Goal: Task Accomplishment & Management: Complete application form

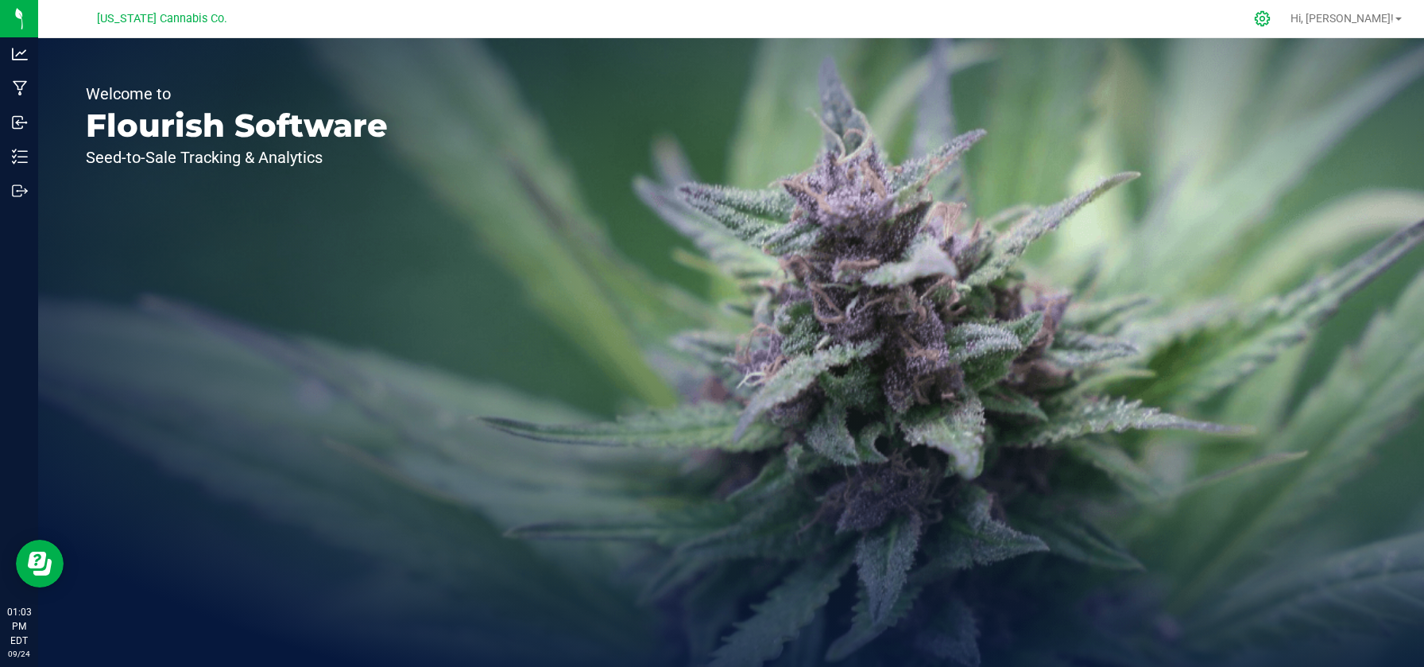
click at [1270, 23] on icon at bounding box center [1262, 18] width 15 height 15
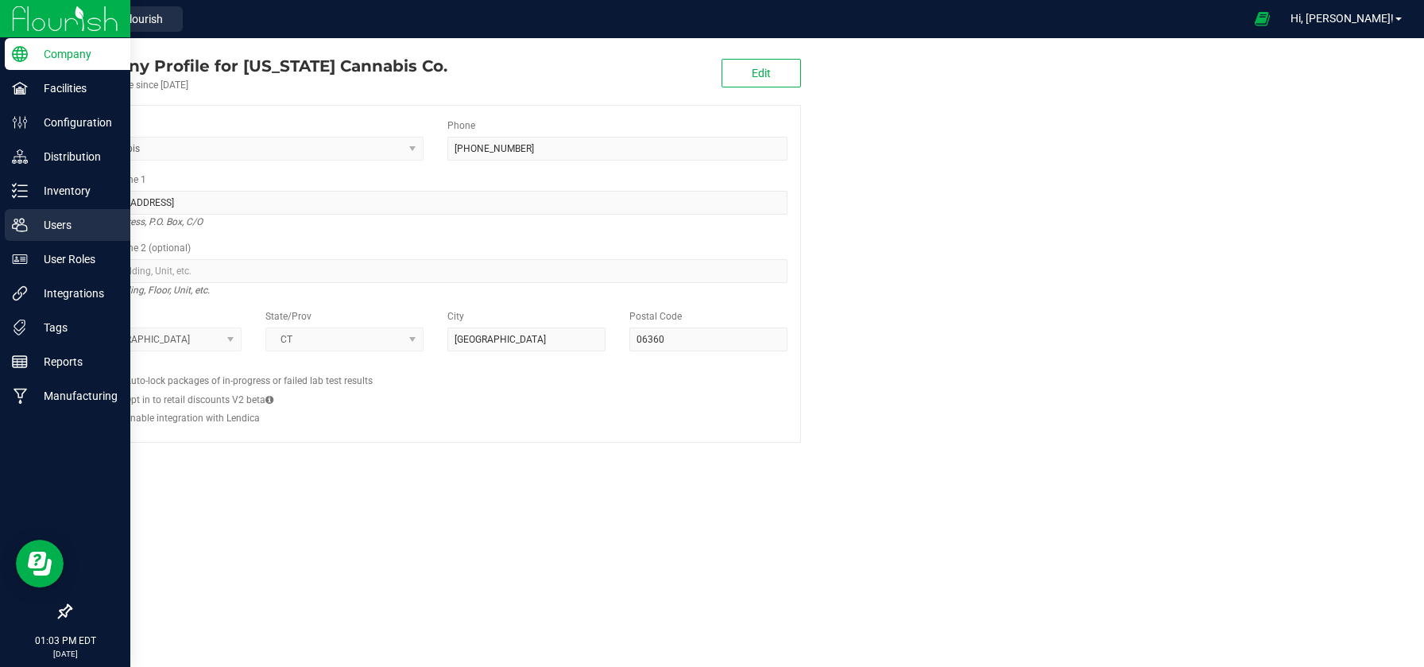
click at [50, 230] on p "Users" at bounding box center [75, 224] width 95 height 19
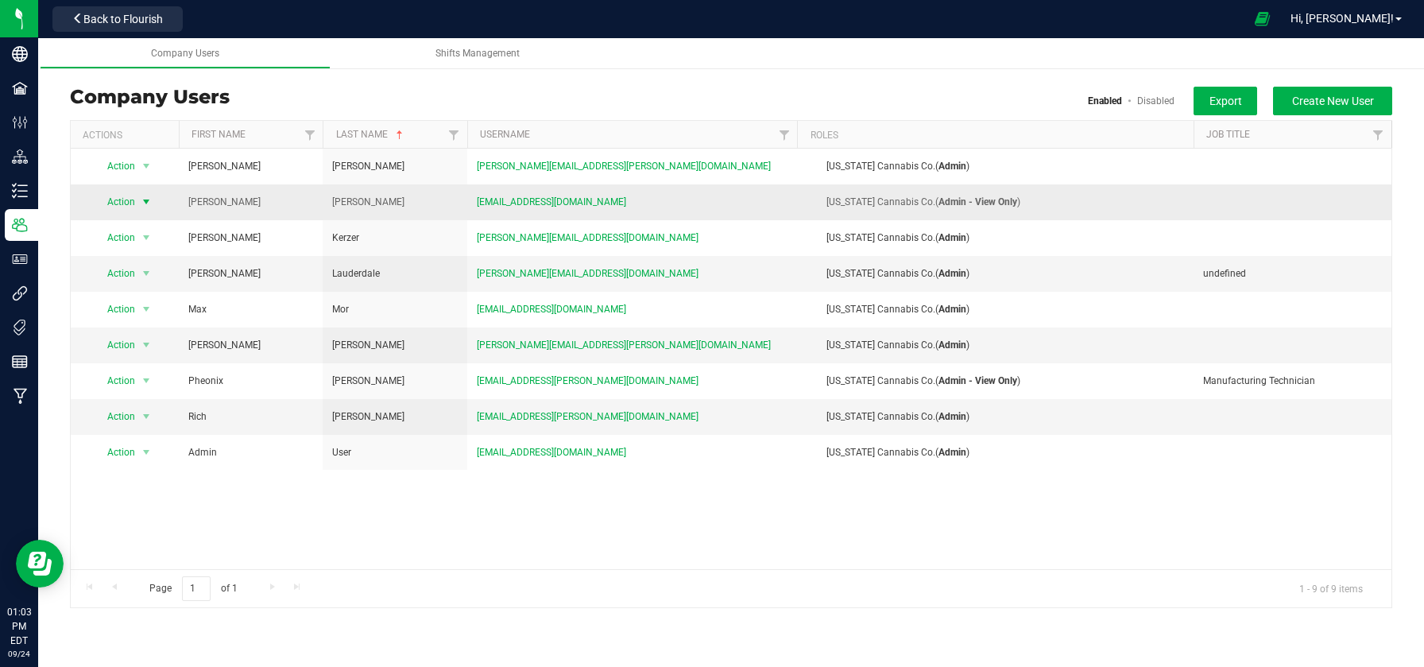
click at [127, 199] on span "Action" at bounding box center [115, 202] width 44 height 22
click at [131, 220] on li "Delete user" at bounding box center [137, 229] width 87 height 24
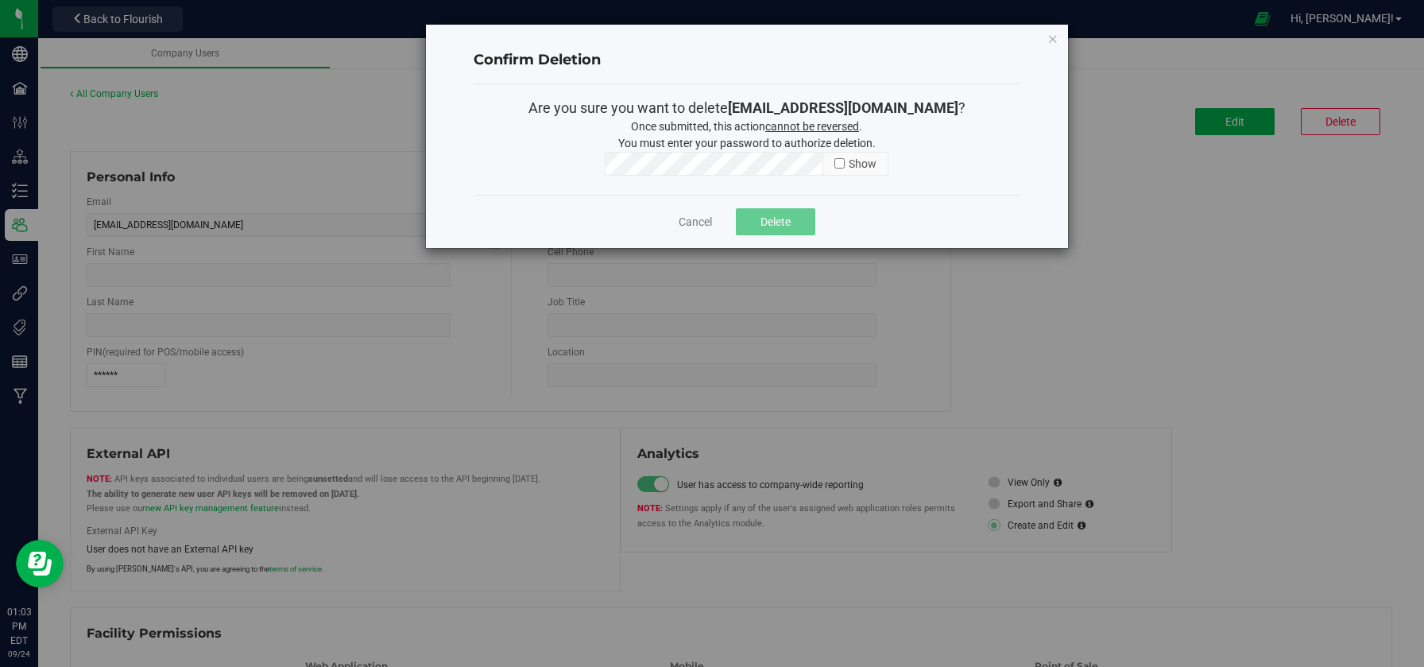
type input "[PERSON_NAME]"
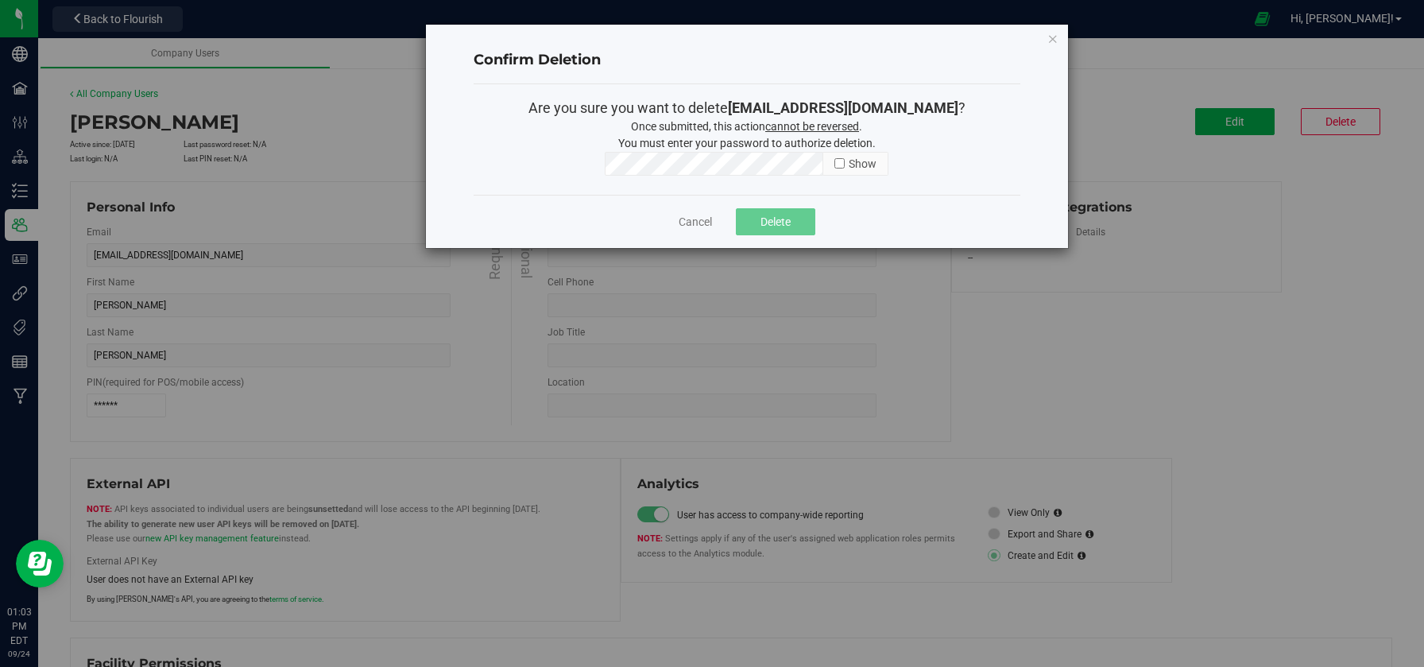
click at [704, 233] on div "Cancel [GEOGRAPHIC_DATA]" at bounding box center [747, 221] width 547 height 53
click at [703, 224] on link "Cancel" at bounding box center [695, 222] width 33 height 16
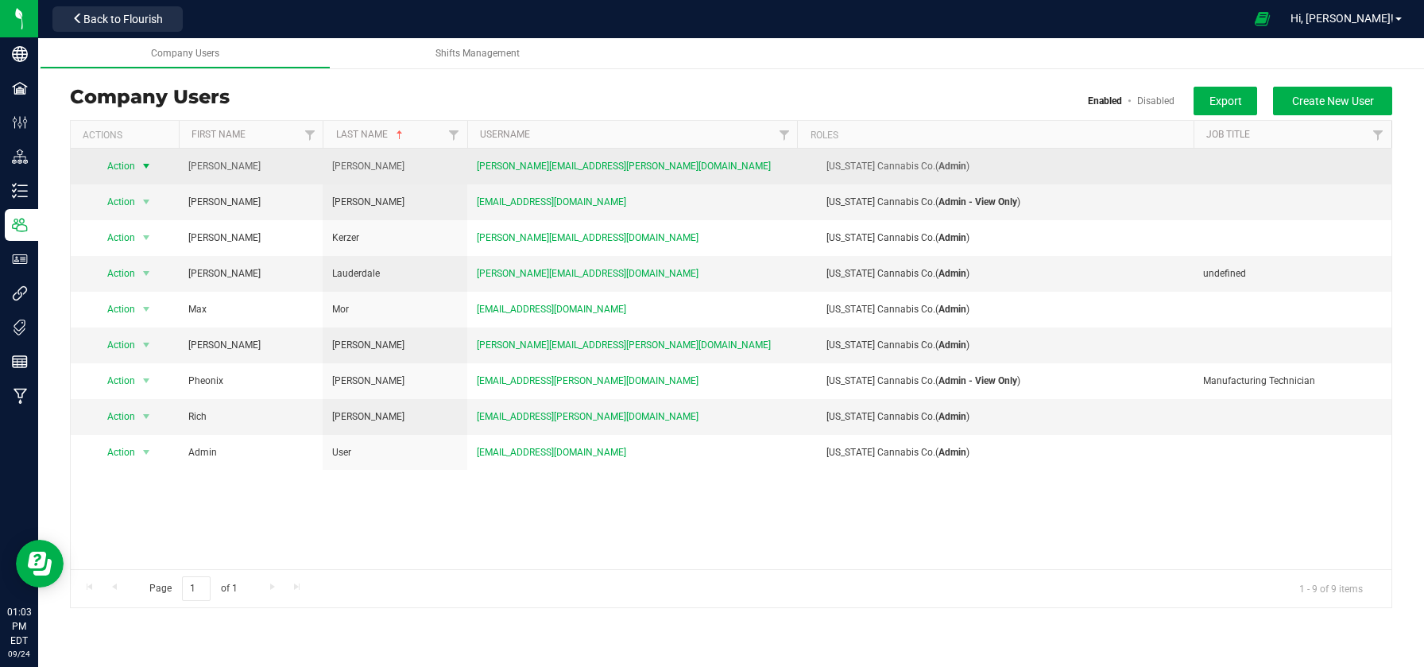
click at [149, 170] on span "select" at bounding box center [146, 166] width 13 height 13
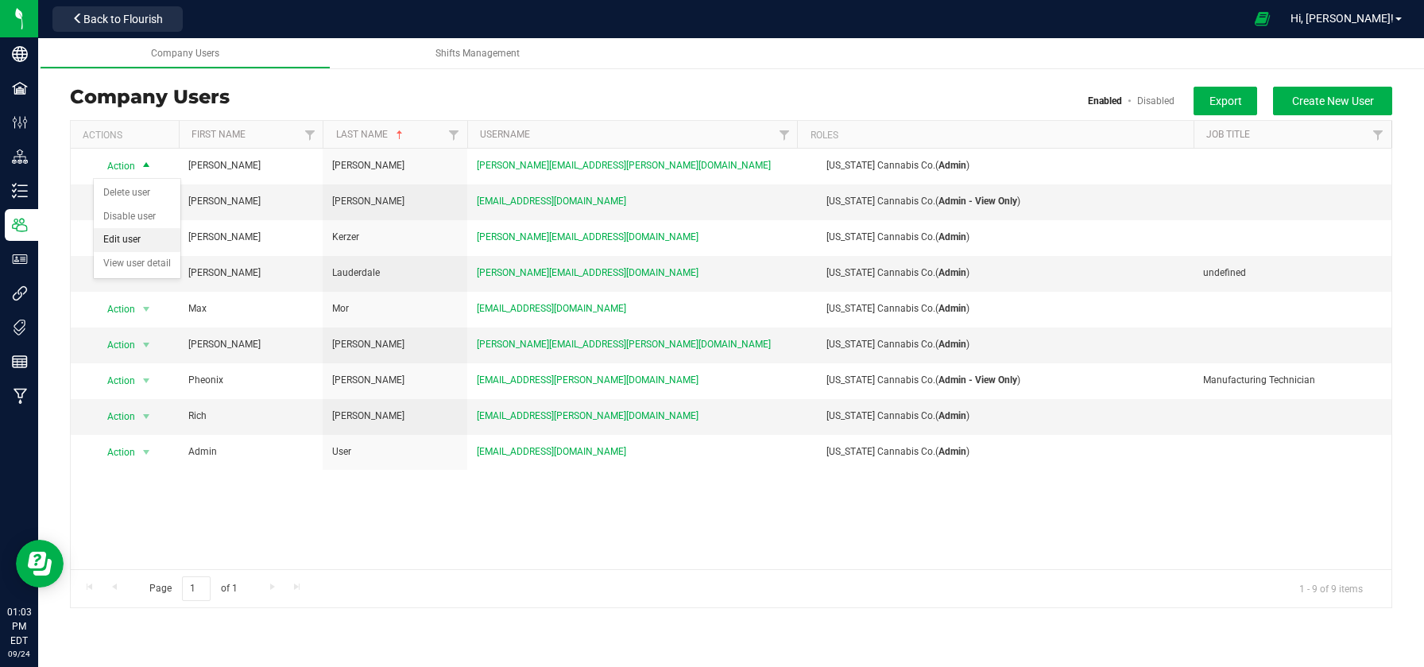
click at [130, 247] on li "Edit user" at bounding box center [137, 240] width 87 height 24
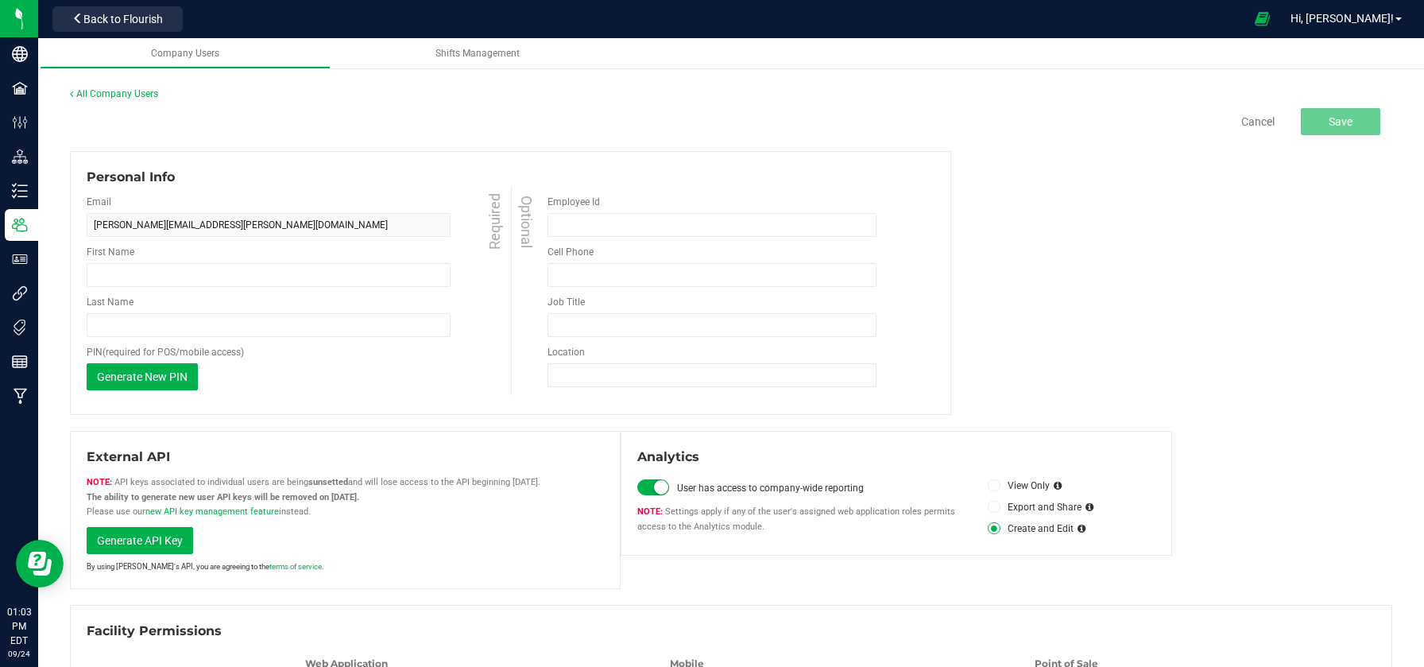
type input "[PERSON_NAME]"
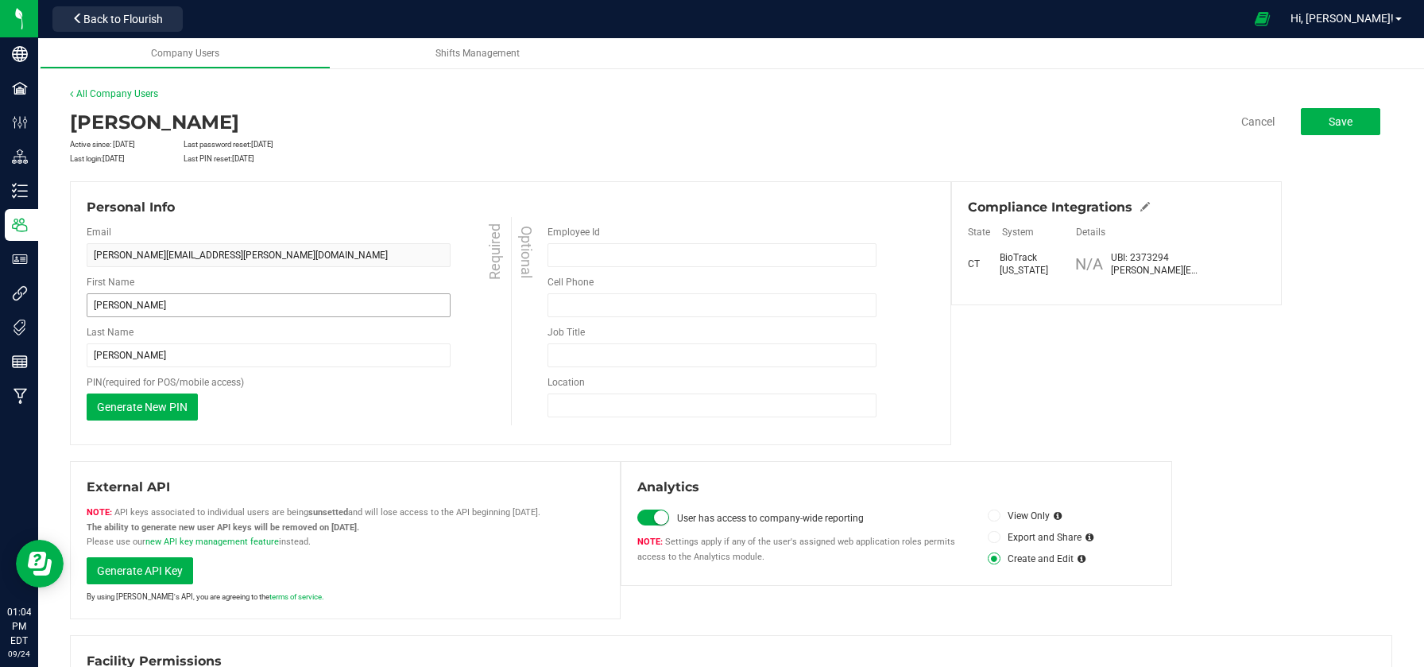
scroll to position [106, 0]
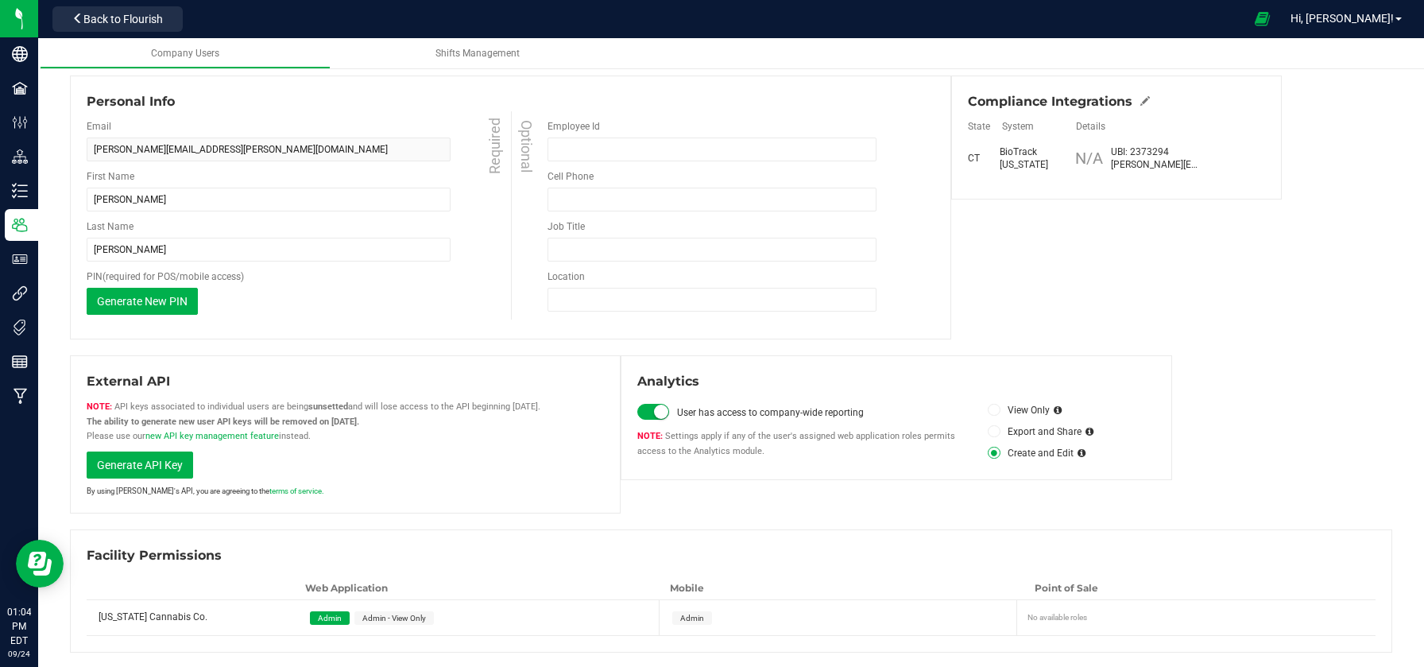
click at [397, 618] on span "Admin - View Only" at bounding box center [394, 618] width 64 height 9
click at [335, 621] on span "Admin" at bounding box center [330, 618] width 24 height 9
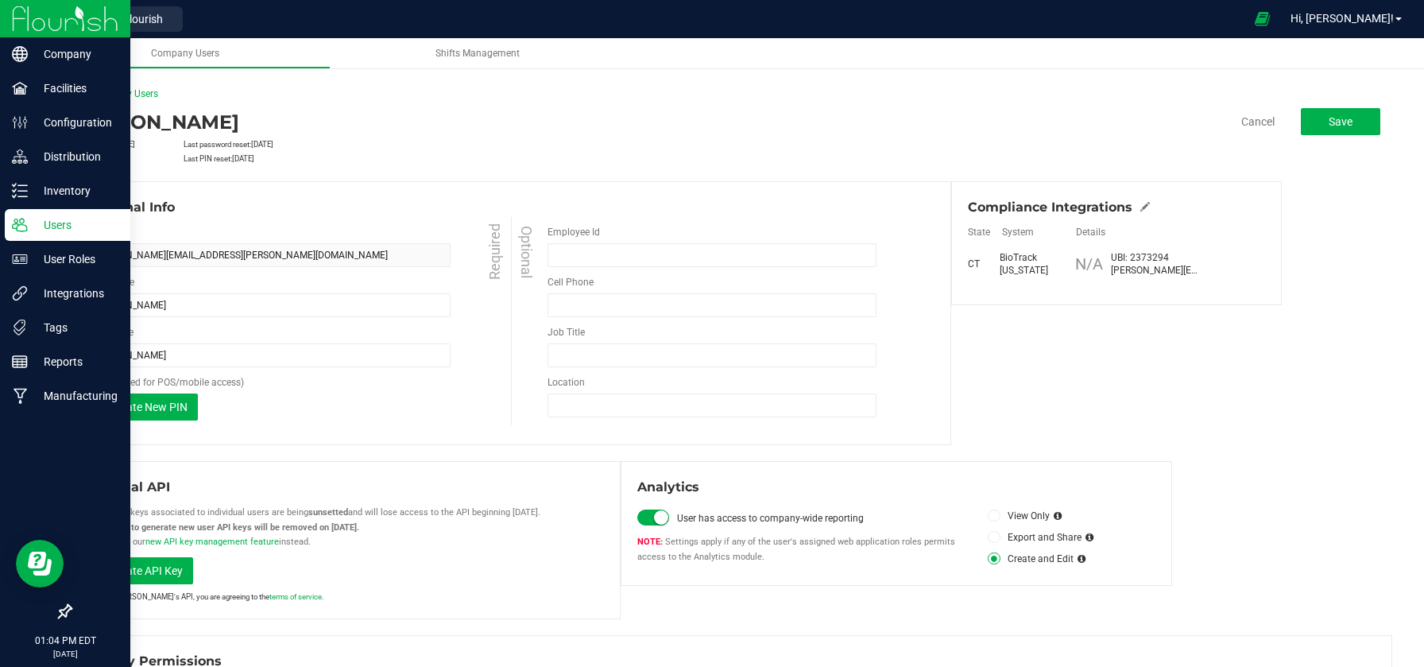
click at [59, 223] on p "Users" at bounding box center [75, 224] width 95 height 19
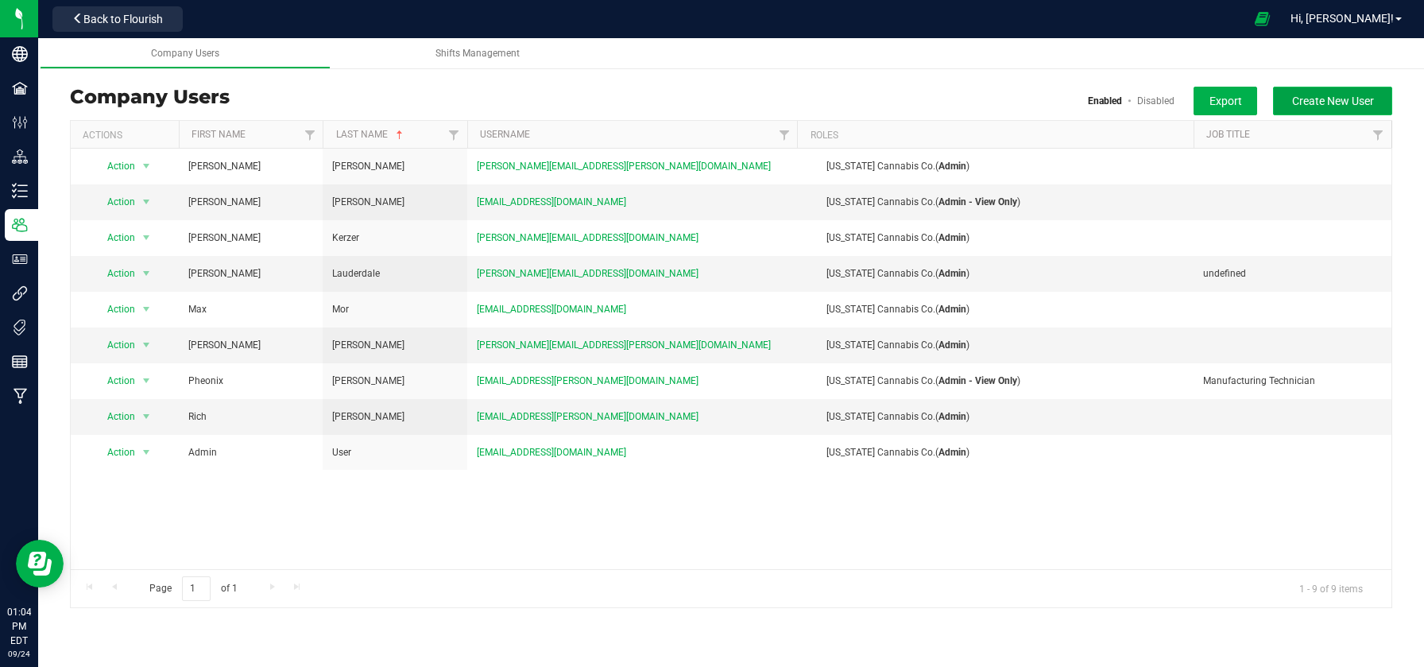
click at [1333, 102] on span "Create New User" at bounding box center [1333, 101] width 82 height 13
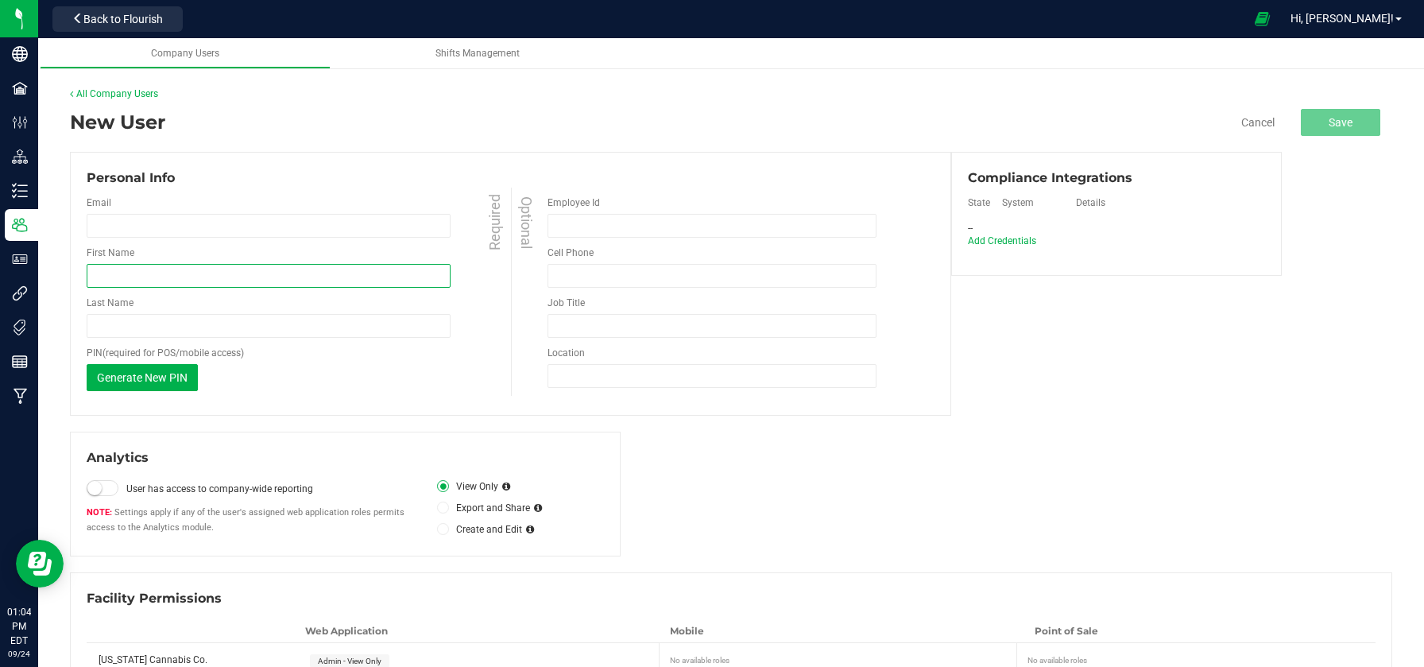
click at [273, 280] on input "First Name" at bounding box center [269, 276] width 364 height 24
type input "[PERSON_NAME]"
click at [172, 317] on input "Last Name" at bounding box center [269, 326] width 364 height 24
type input "Advisors"
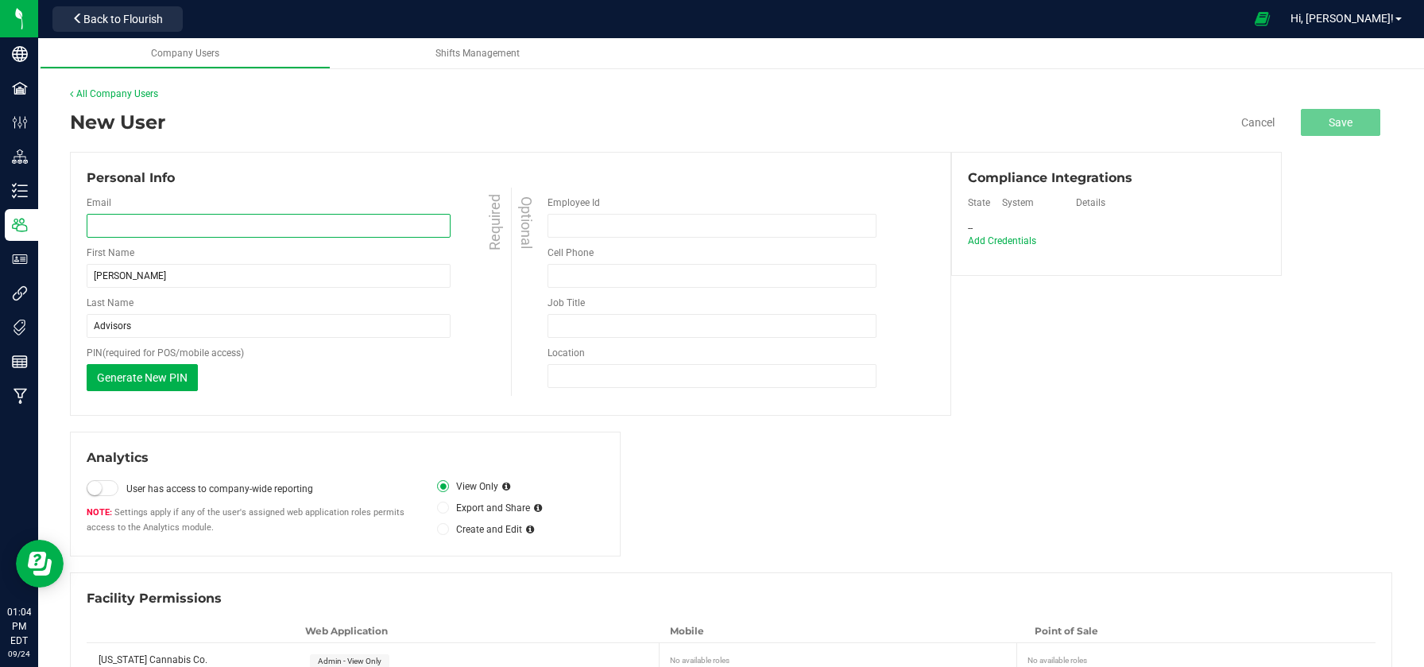
click at [145, 229] on input "email" at bounding box center [269, 226] width 364 height 24
paste input "It begins with the breath—your most direct connection to the energetic body, wh…"
type input "It begins with the breath—your most direct connection to the energetic body, wh…"
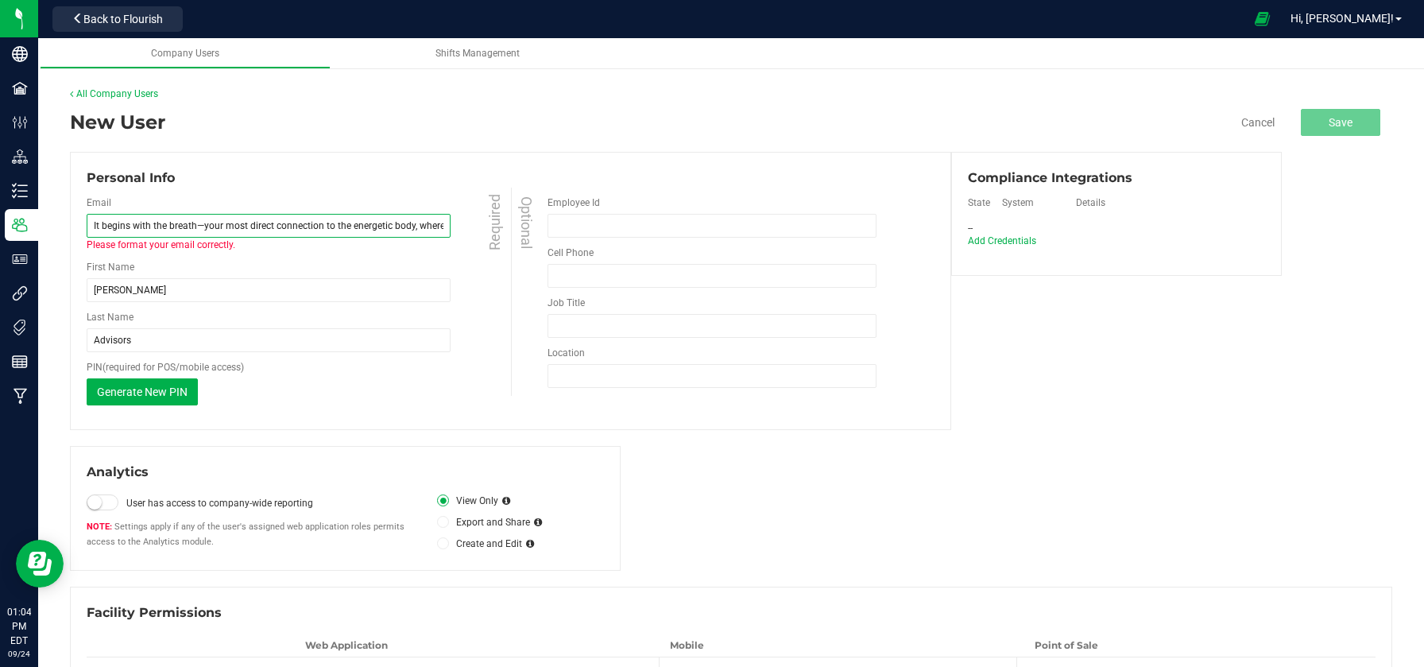
drag, startPoint x: 445, startPoint y: 227, endPoint x: 81, endPoint y: 223, distance: 364.0
click at [81, 223] on div "Personal Info Email It begins with the breath—your most direct connection to th…" at bounding box center [510, 291] width 881 height 278
click at [144, 231] on input "email" at bounding box center [269, 226] width 364 height 24
paste input "[EMAIL_ADDRESS][PERSON_NAME][DOMAIN_NAME]"
type input "[EMAIL_ADDRESS][PERSON_NAME][DOMAIN_NAME]"
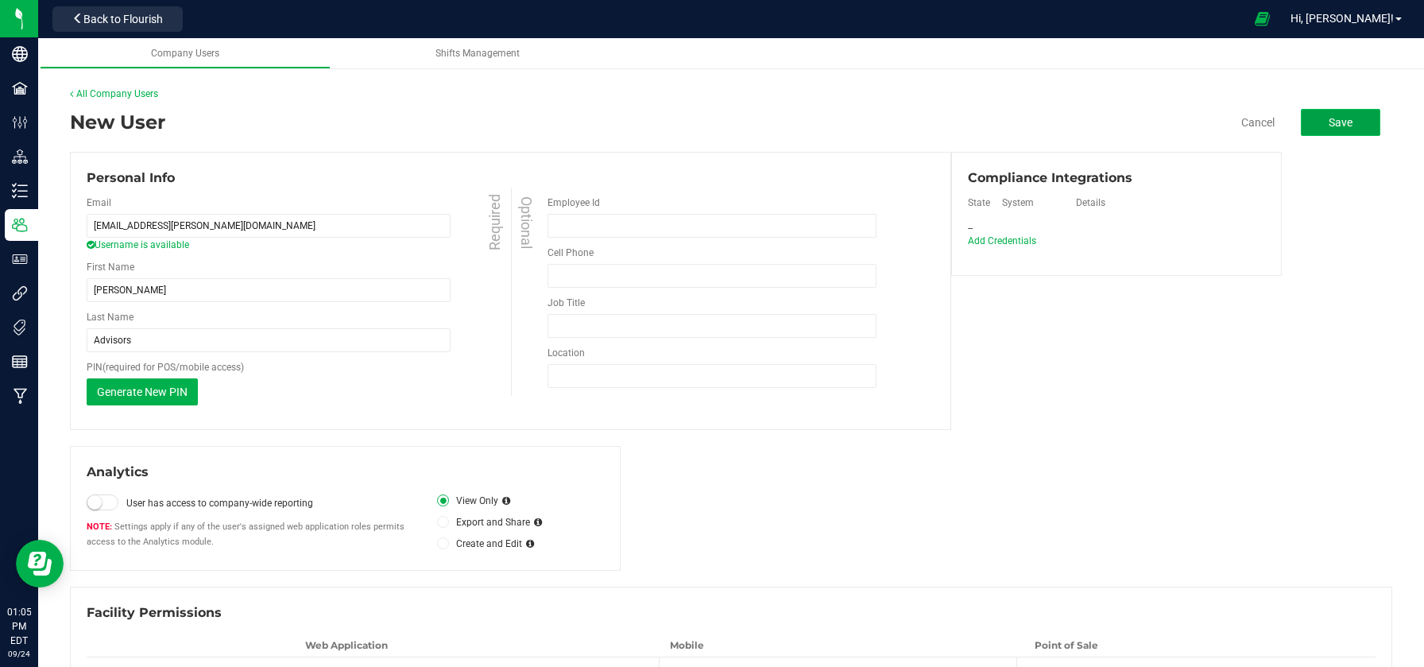
click at [1347, 121] on span "Save" at bounding box center [1341, 122] width 24 height 13
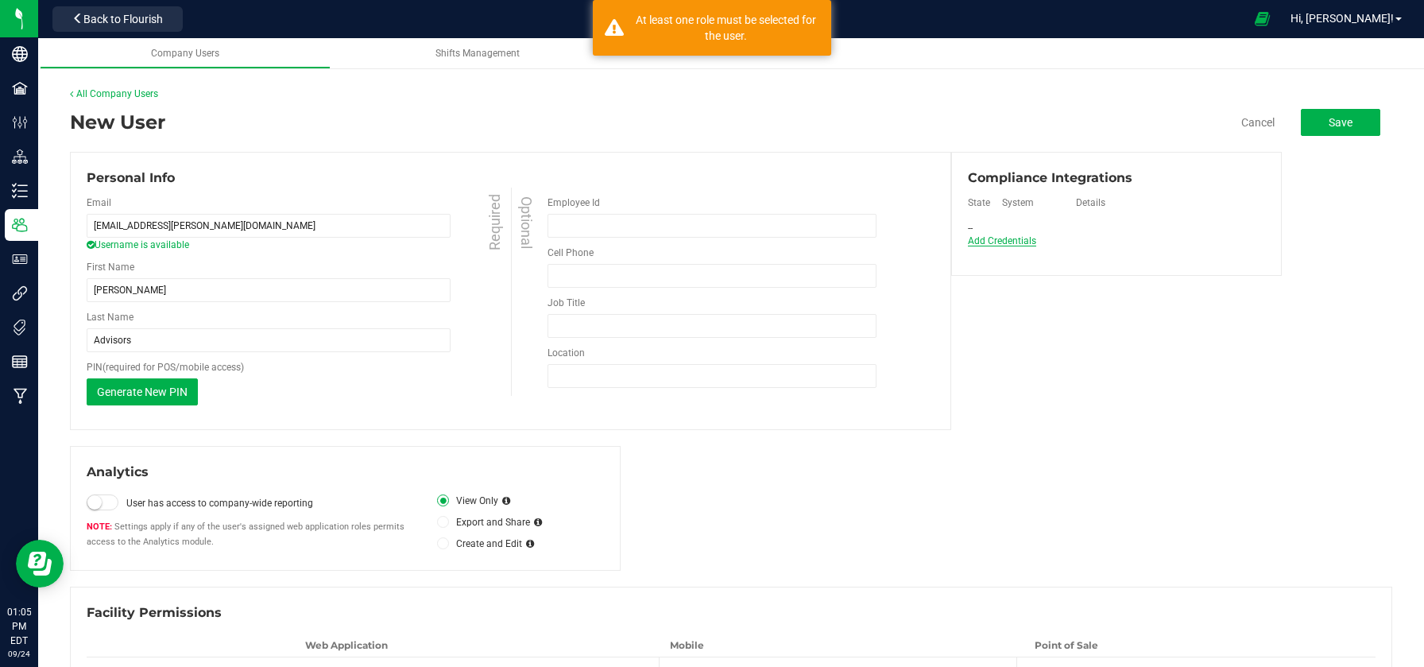
click at [1016, 238] on span "Add Credentials" at bounding box center [1002, 240] width 68 height 11
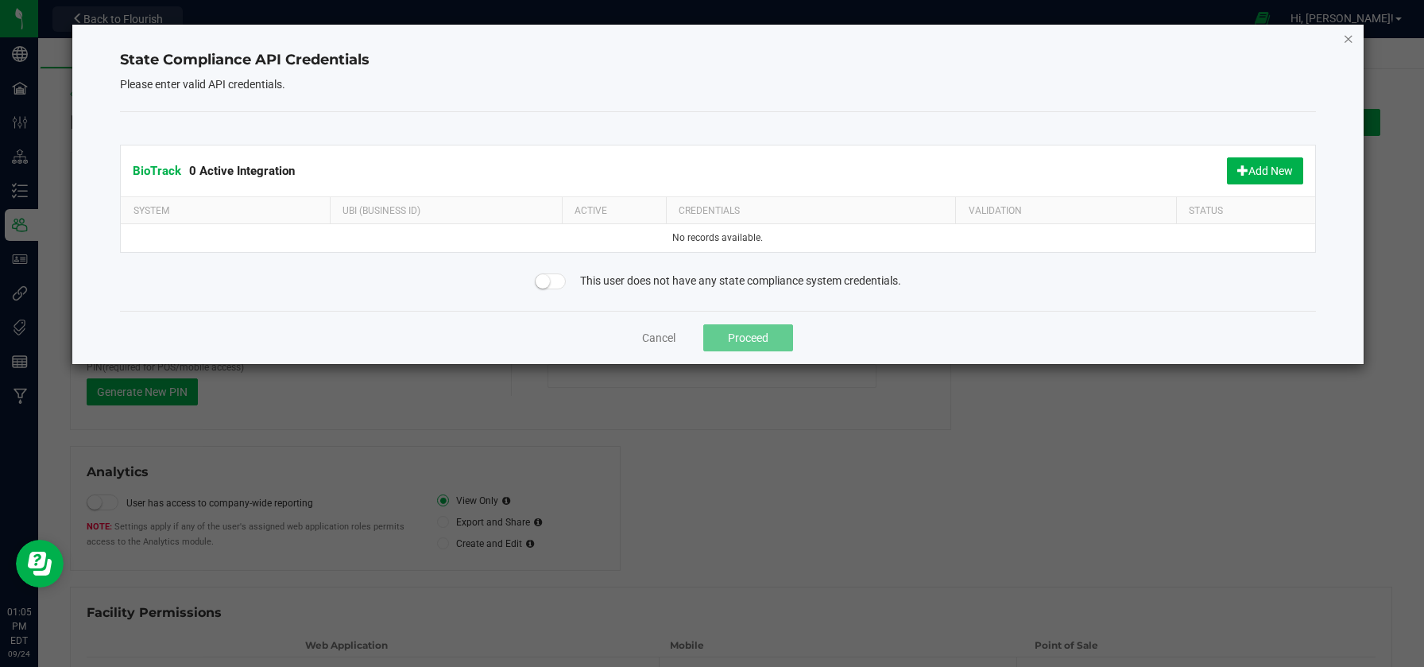
click at [1346, 39] on icon "Close" at bounding box center [1348, 38] width 11 height 19
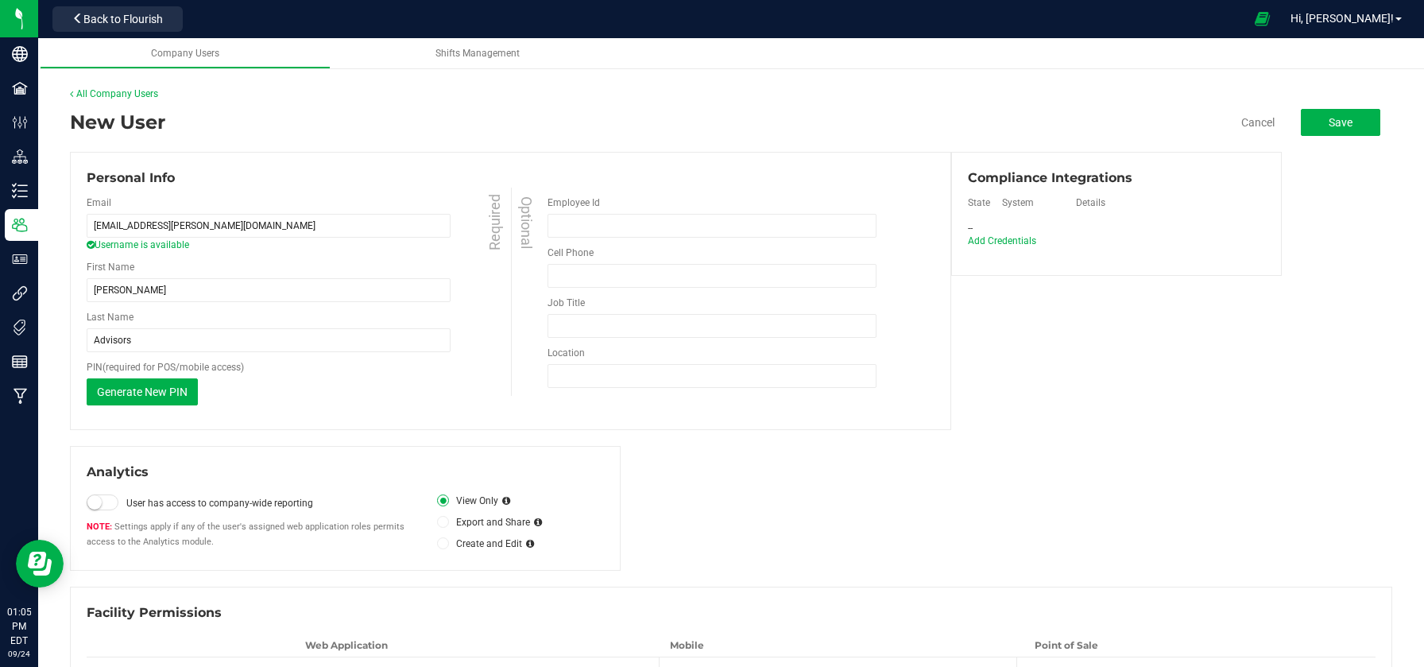
scroll to position [59, 0]
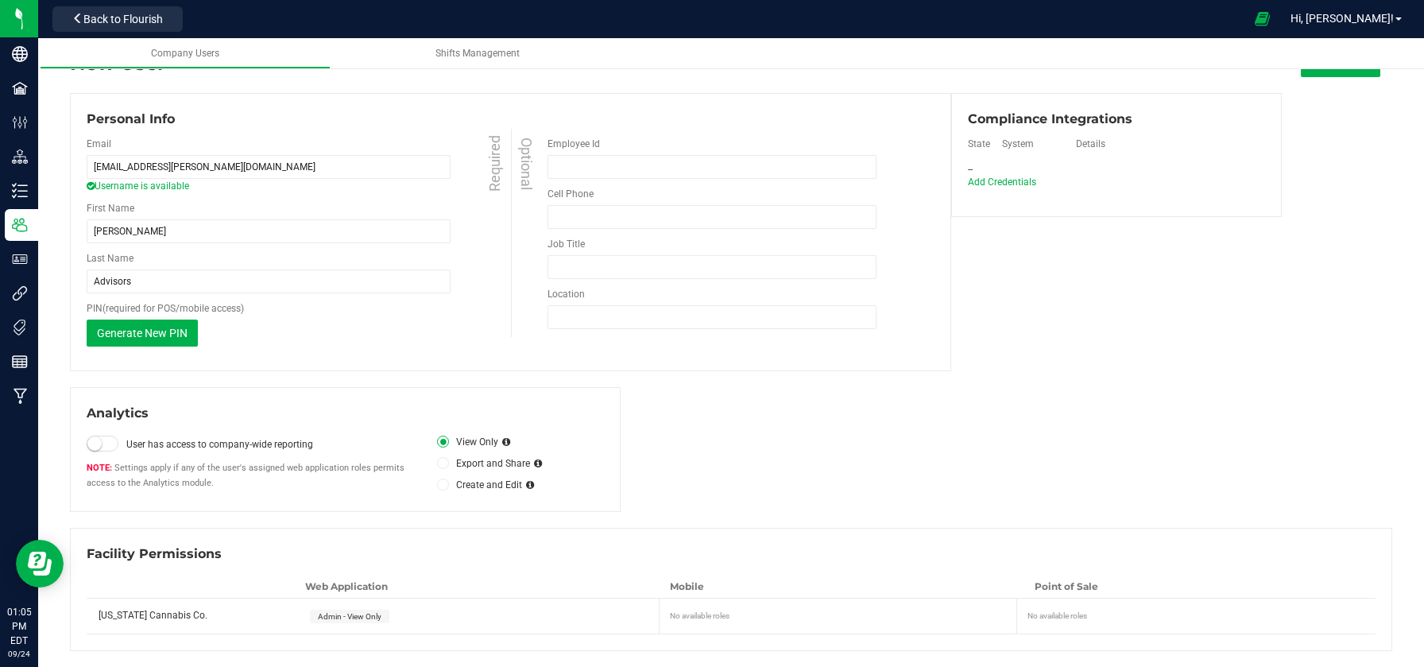
click at [92, 445] on small at bounding box center [94, 443] width 14 height 14
click at [1006, 181] on span "Add Credentials" at bounding box center [1002, 181] width 68 height 11
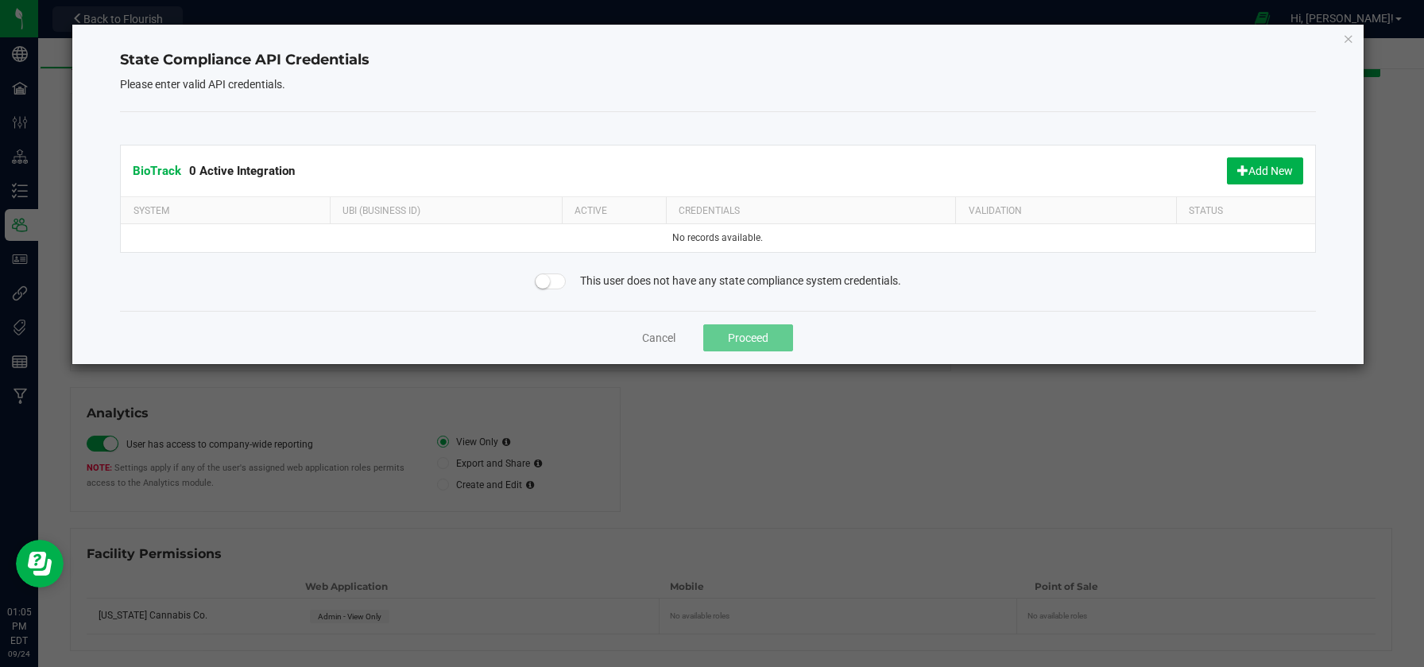
click at [537, 283] on small at bounding box center [543, 281] width 14 height 14
click at [755, 340] on button "Proceed" at bounding box center [748, 337] width 90 height 27
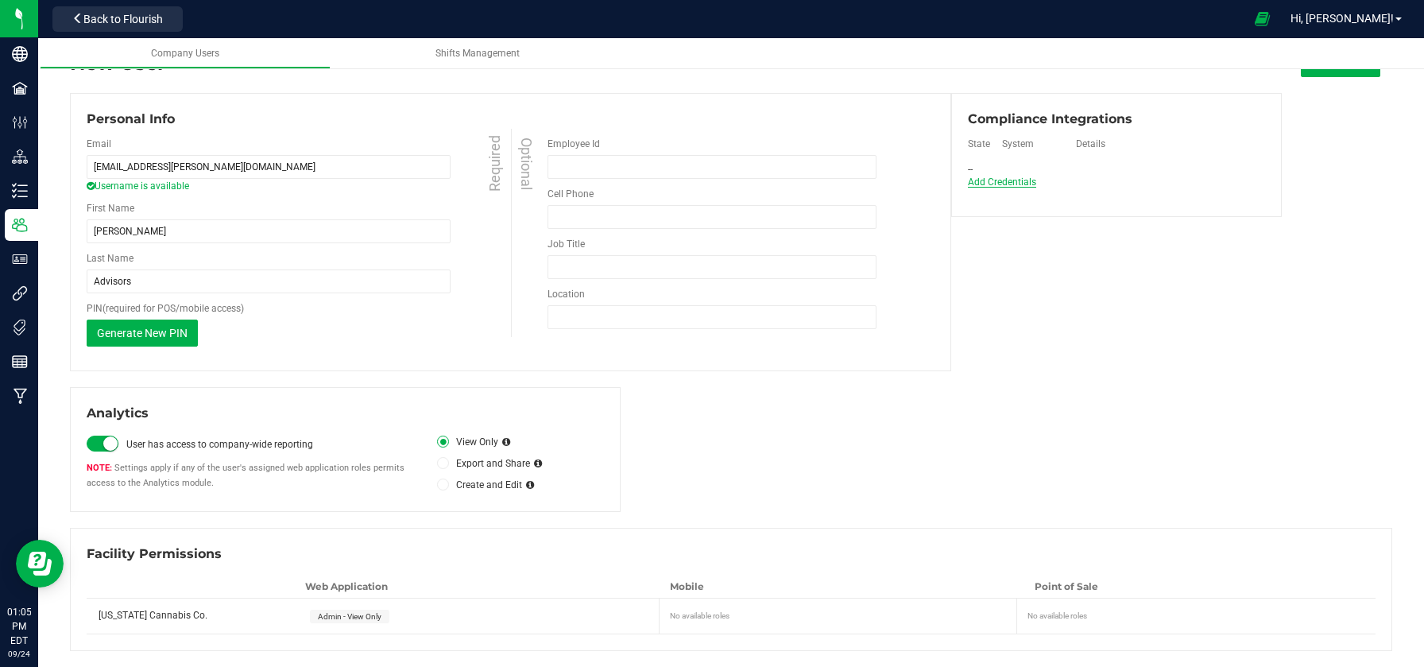
click at [1008, 177] on span "Add Credentials" at bounding box center [1002, 181] width 68 height 11
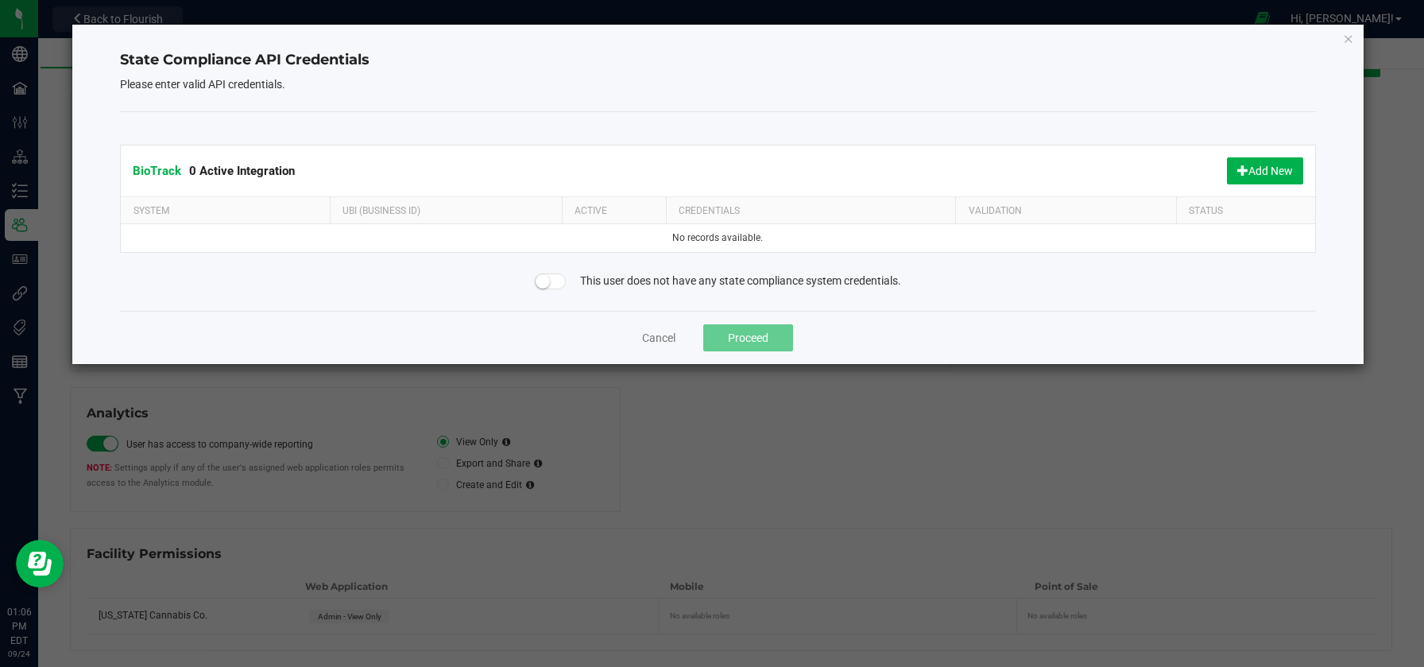
click at [546, 282] on small at bounding box center [543, 281] width 14 height 14
click at [1280, 160] on button "Add New" at bounding box center [1265, 170] width 76 height 27
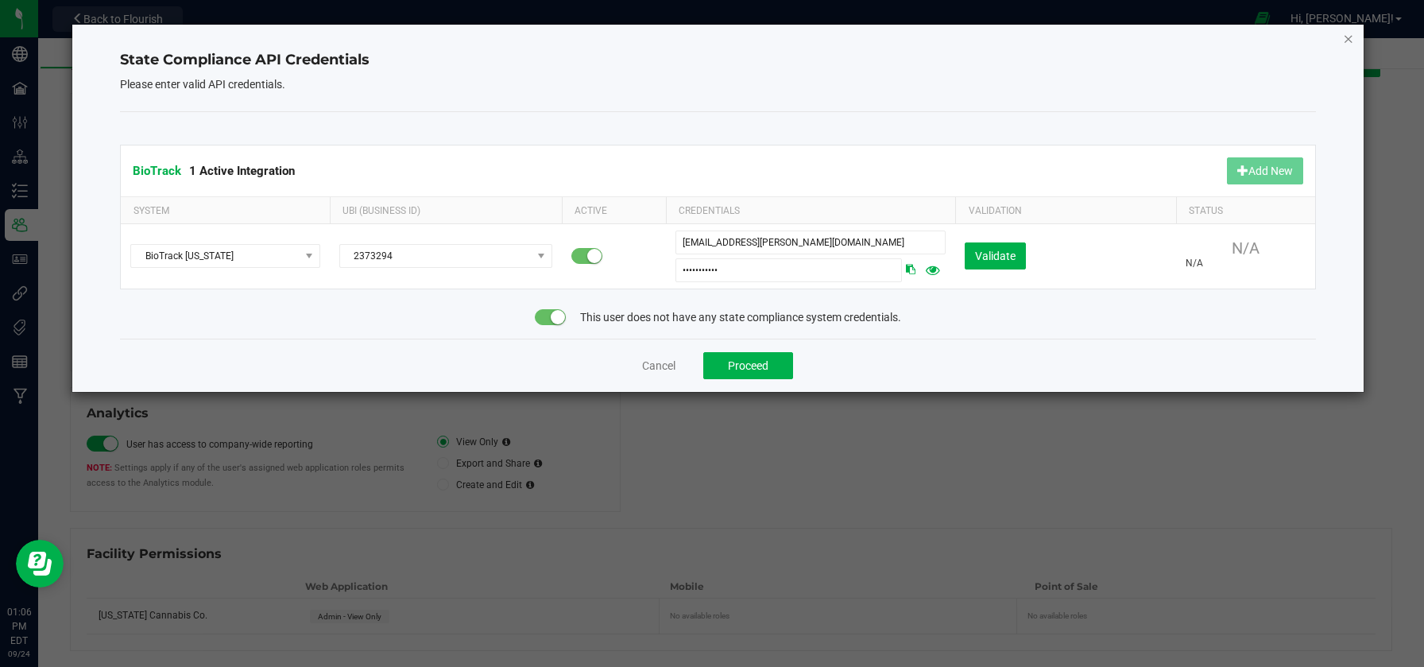
click at [1349, 37] on icon "Close" at bounding box center [1348, 38] width 11 height 19
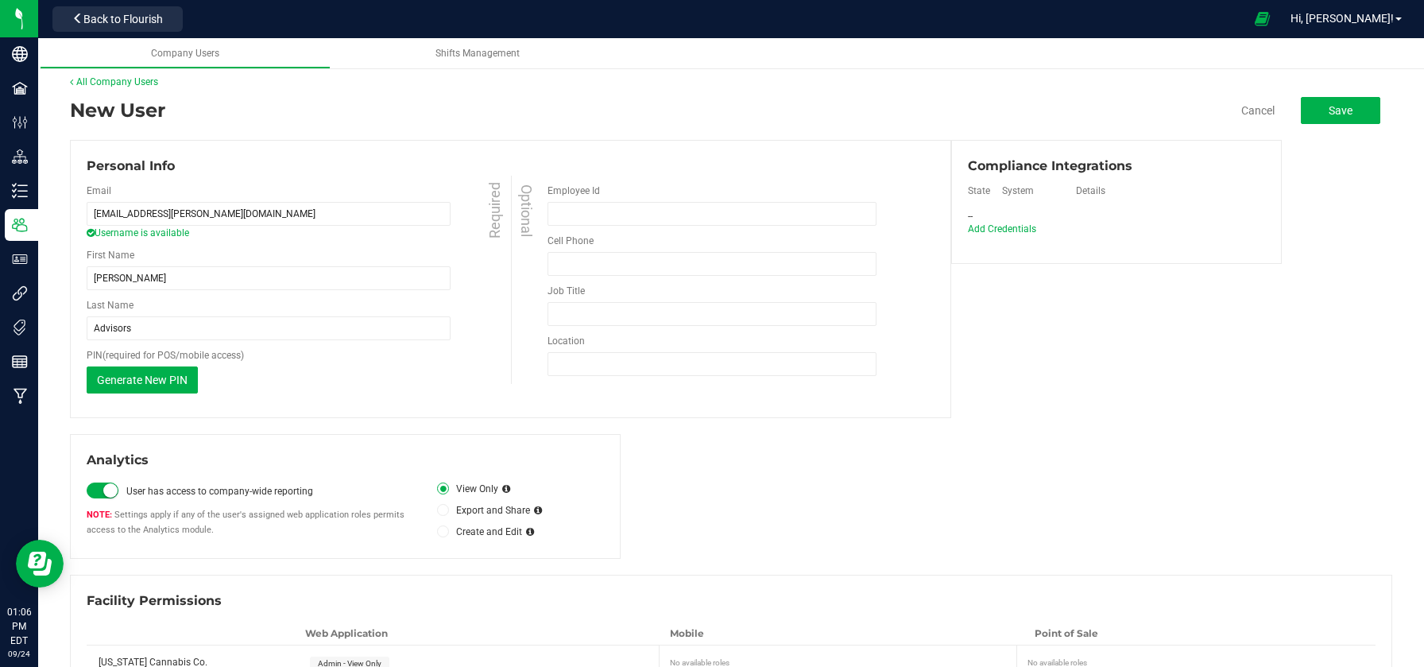
scroll to position [0, 0]
